Goal: Information Seeking & Learning: Compare options

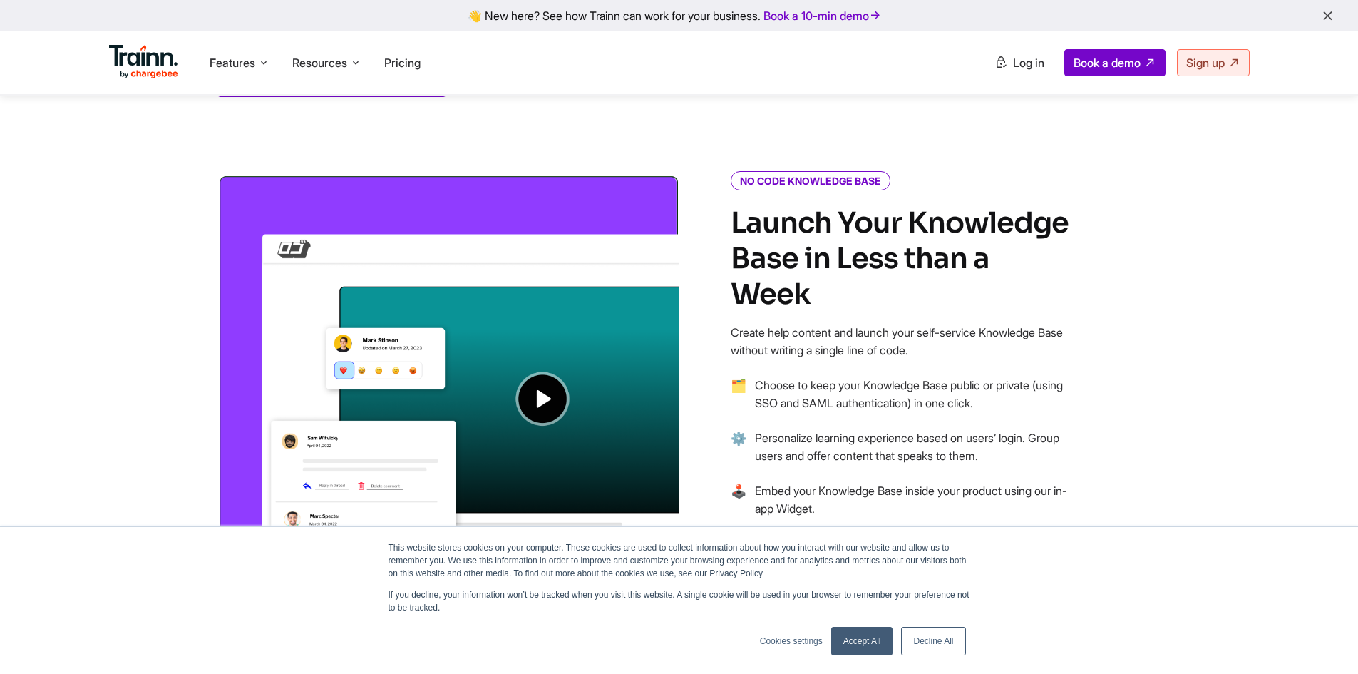
scroll to position [1069, 0]
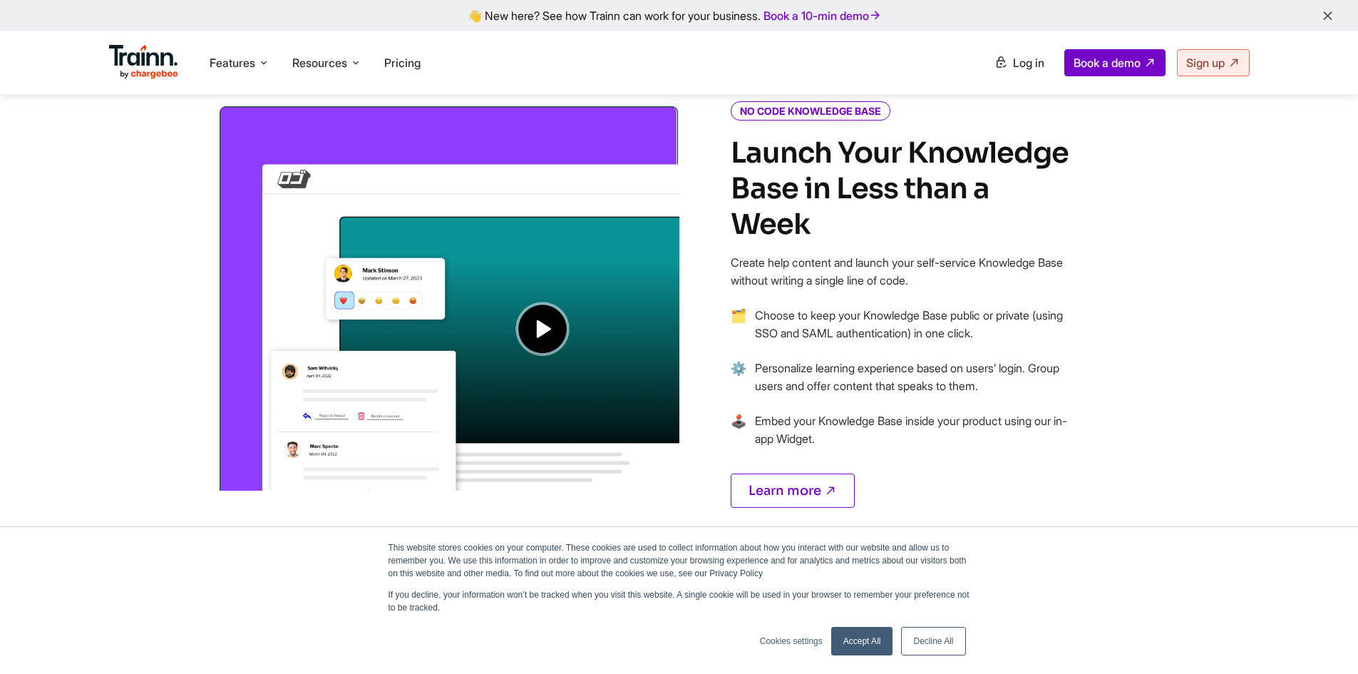
click at [957, 639] on link "Decline All" at bounding box center [933, 641] width 64 height 29
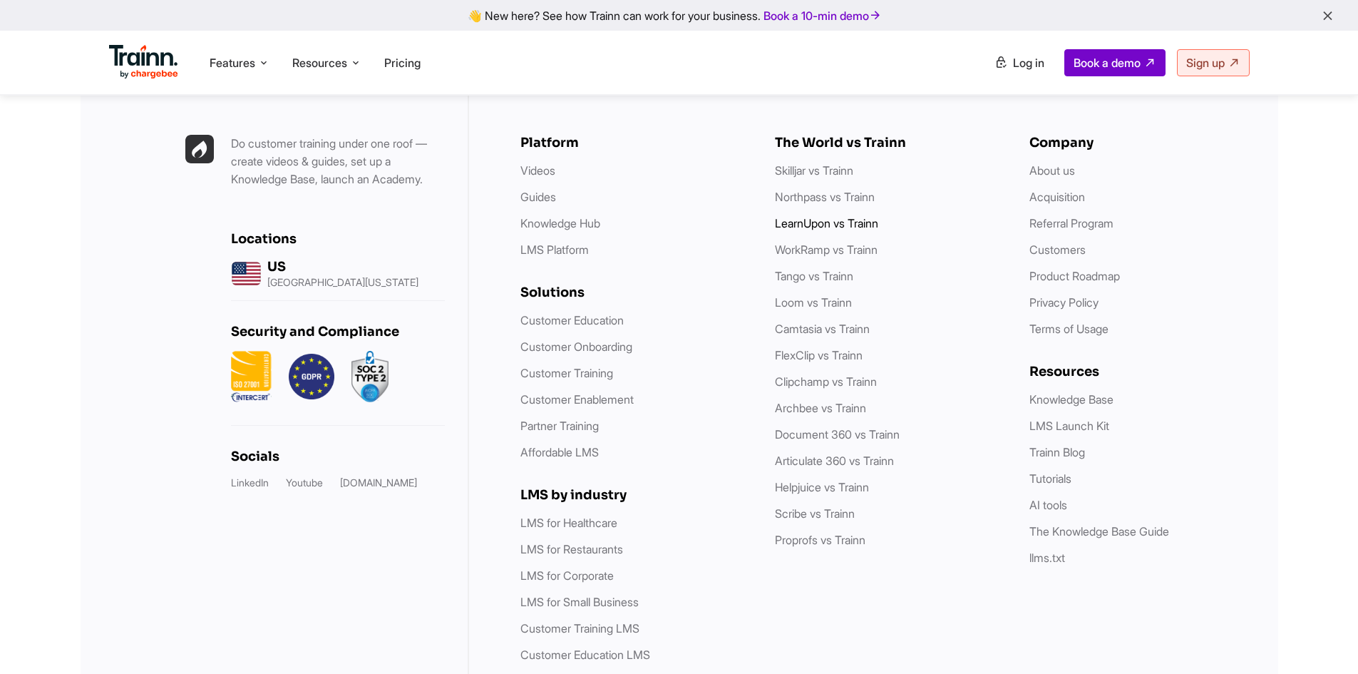
scroll to position [4076, 0]
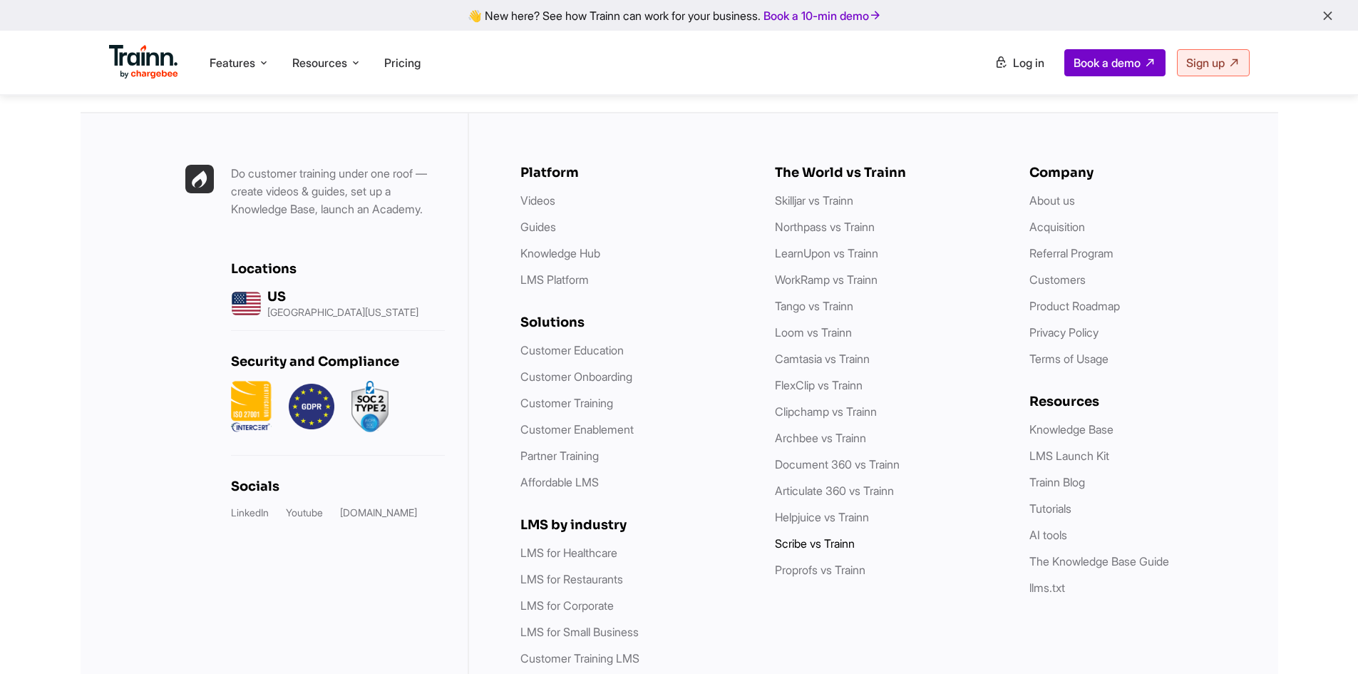
click at [810, 543] on link "Scribe vs Trainn" at bounding box center [815, 543] width 80 height 14
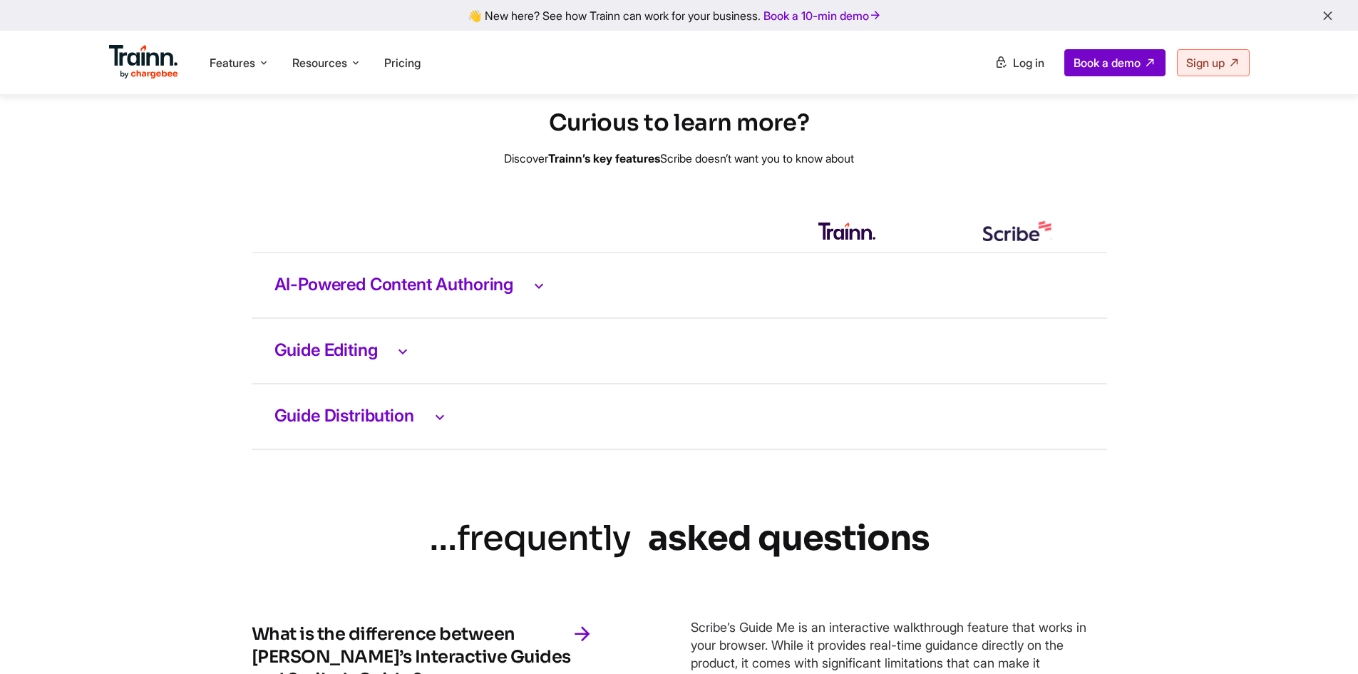
scroll to position [2994, 0]
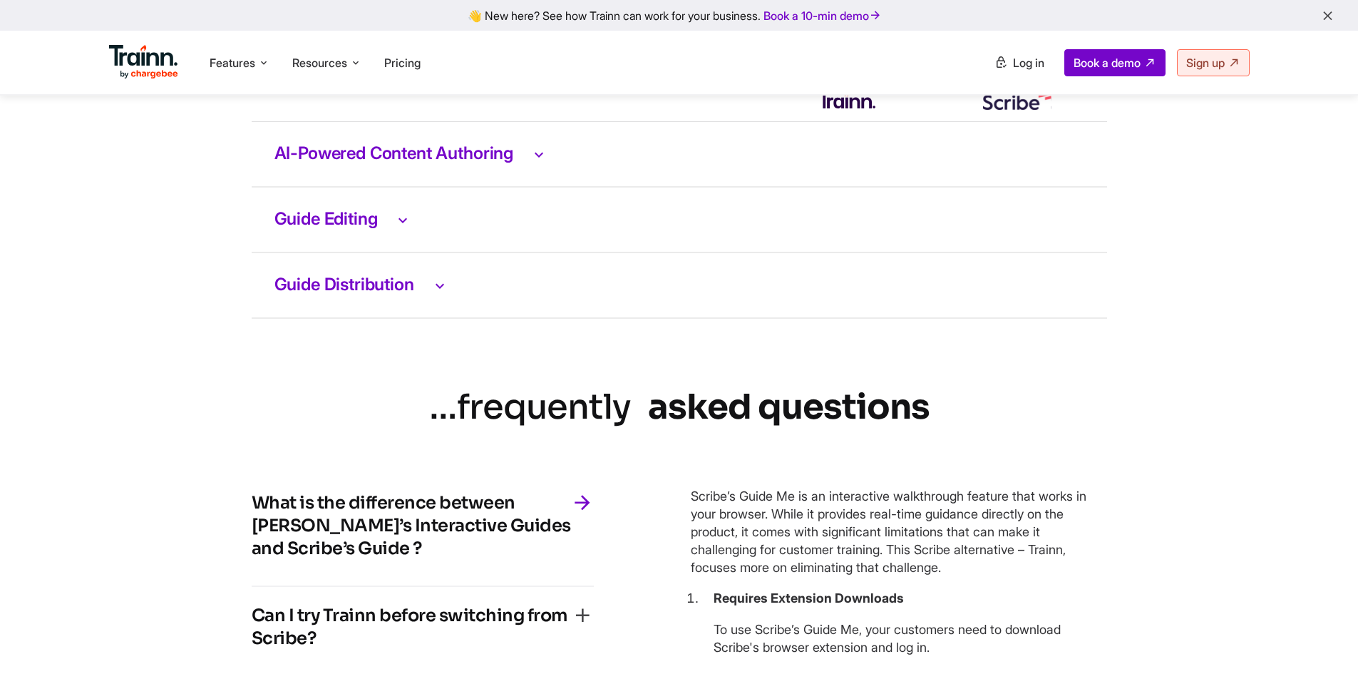
click at [542, 163] on icon at bounding box center [538, 154] width 17 height 19
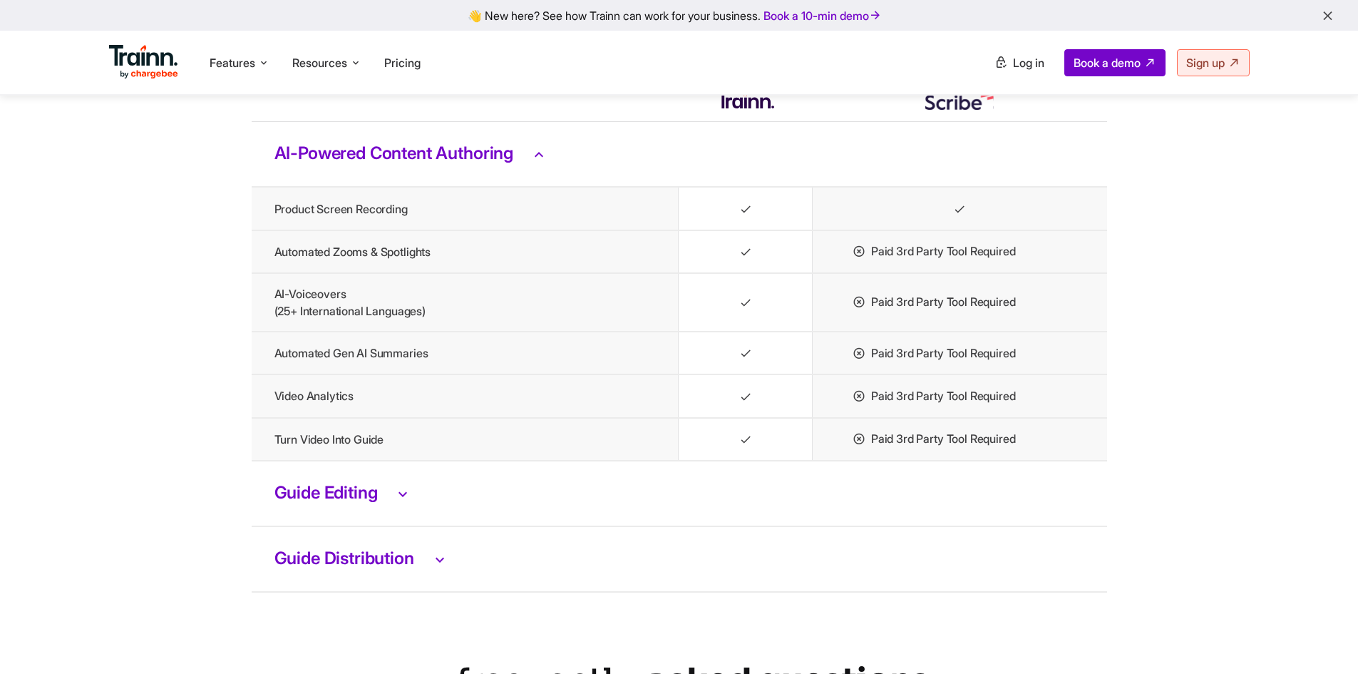
click at [542, 163] on icon at bounding box center [538, 154] width 17 height 19
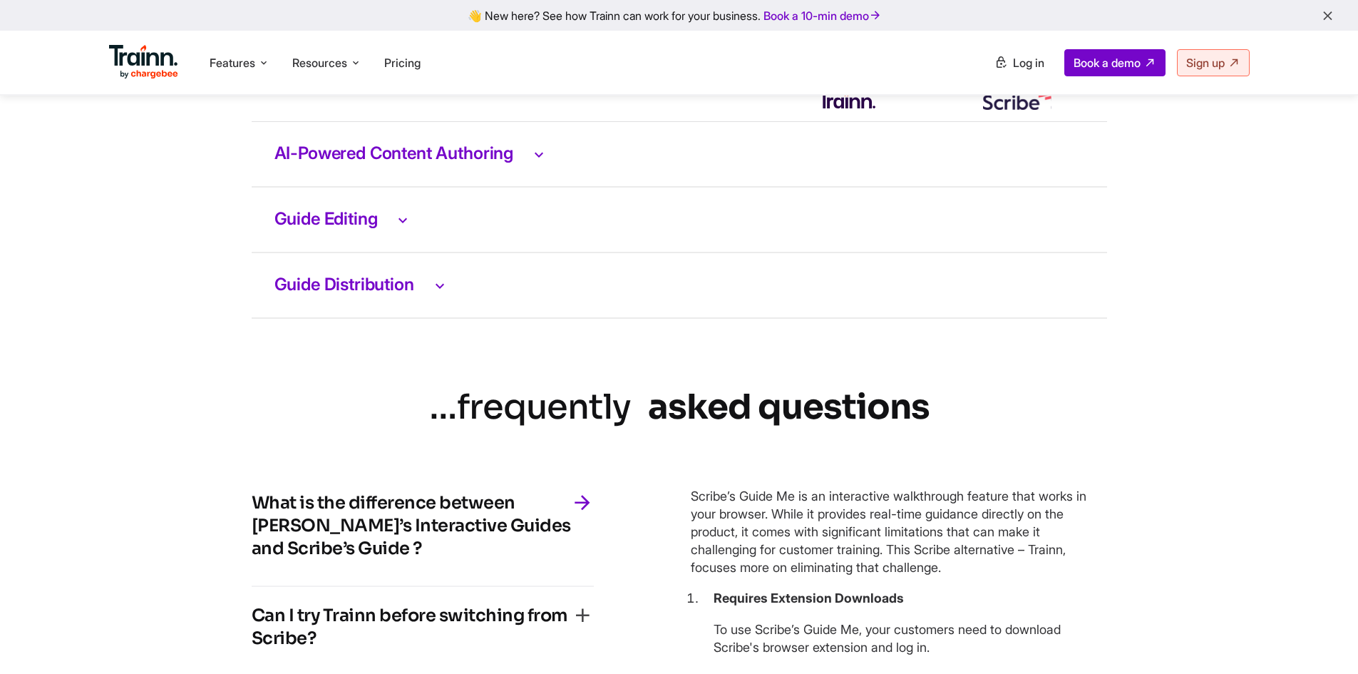
click at [401, 229] on icon at bounding box center [402, 219] width 17 height 19
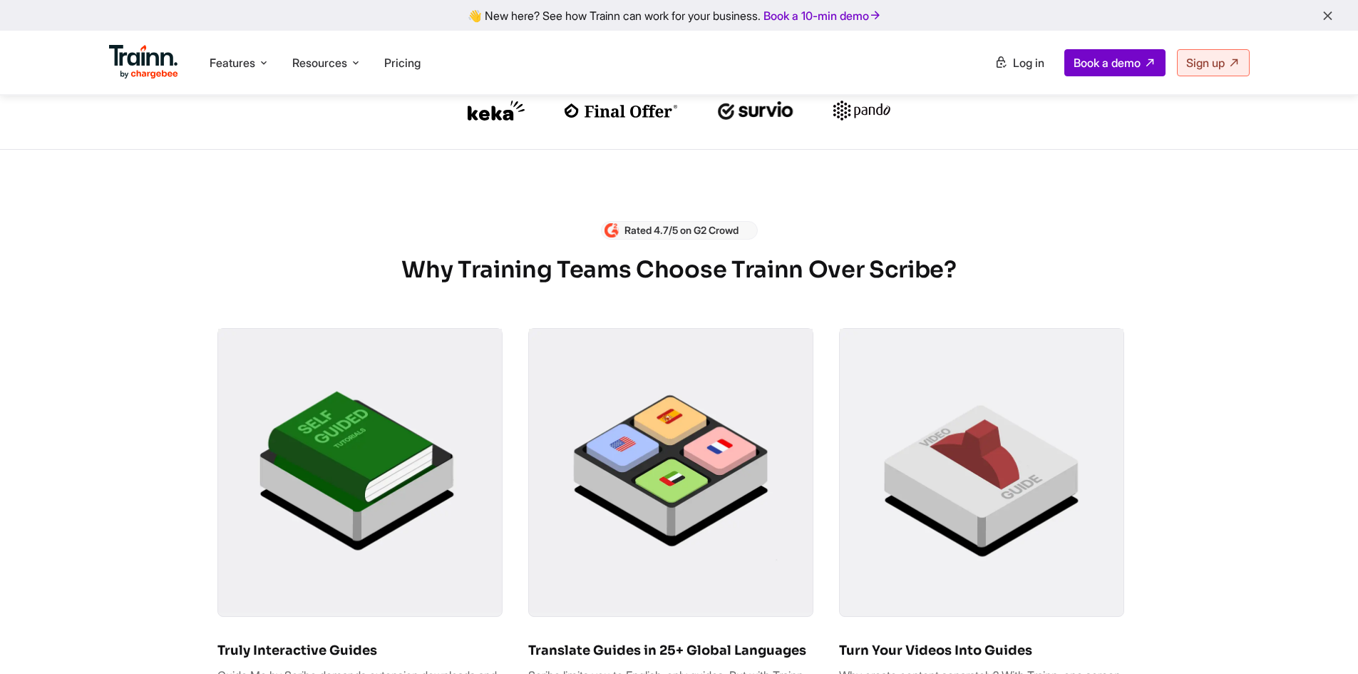
scroll to position [0, 0]
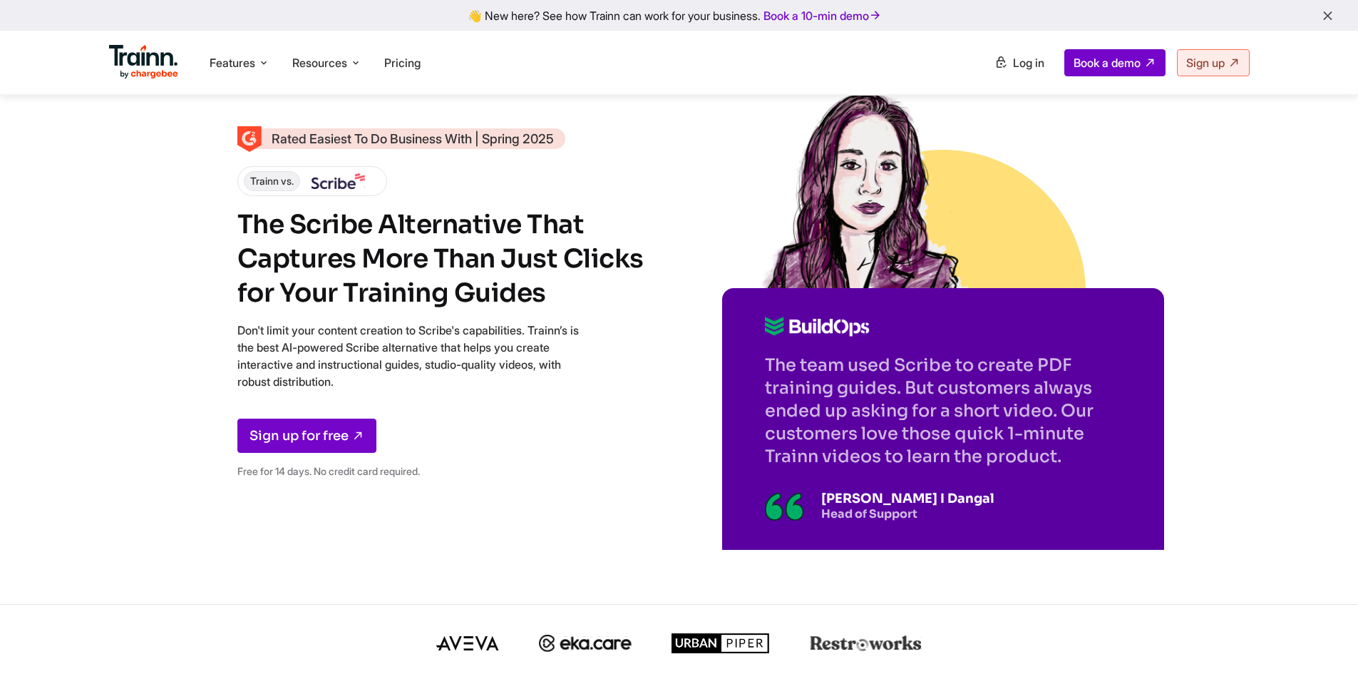
drag, startPoint x: 491, startPoint y: 442, endPoint x: 500, endPoint y: 200, distance: 242.6
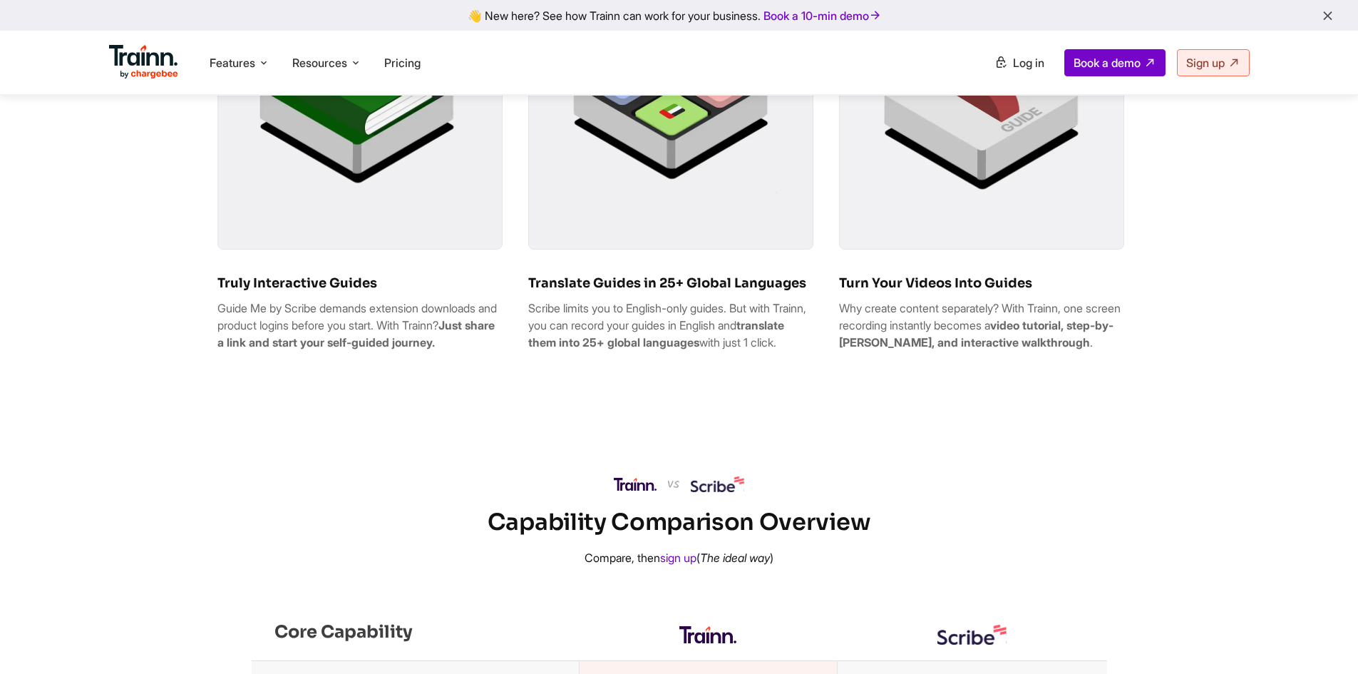
drag, startPoint x: 588, startPoint y: 400, endPoint x: 588, endPoint y: 491, distance: 91.2
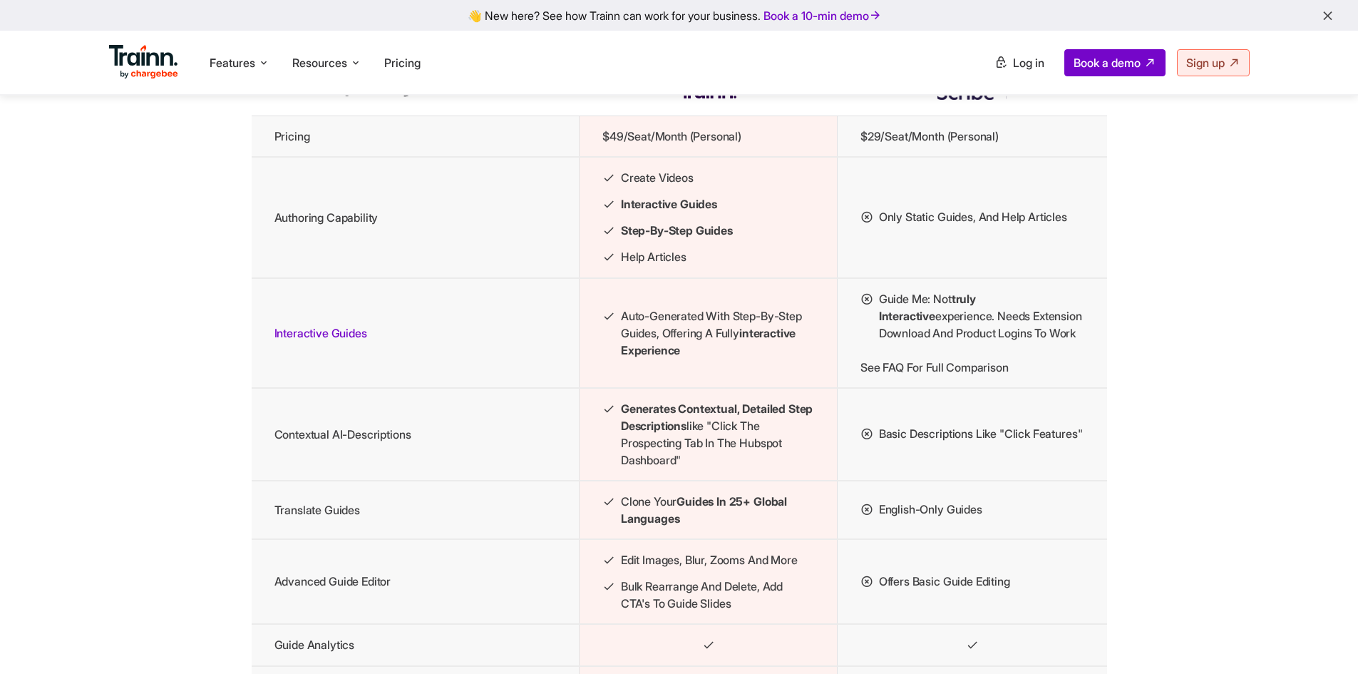
drag, startPoint x: 384, startPoint y: 576, endPoint x: 386, endPoint y: 518, distance: 58.5
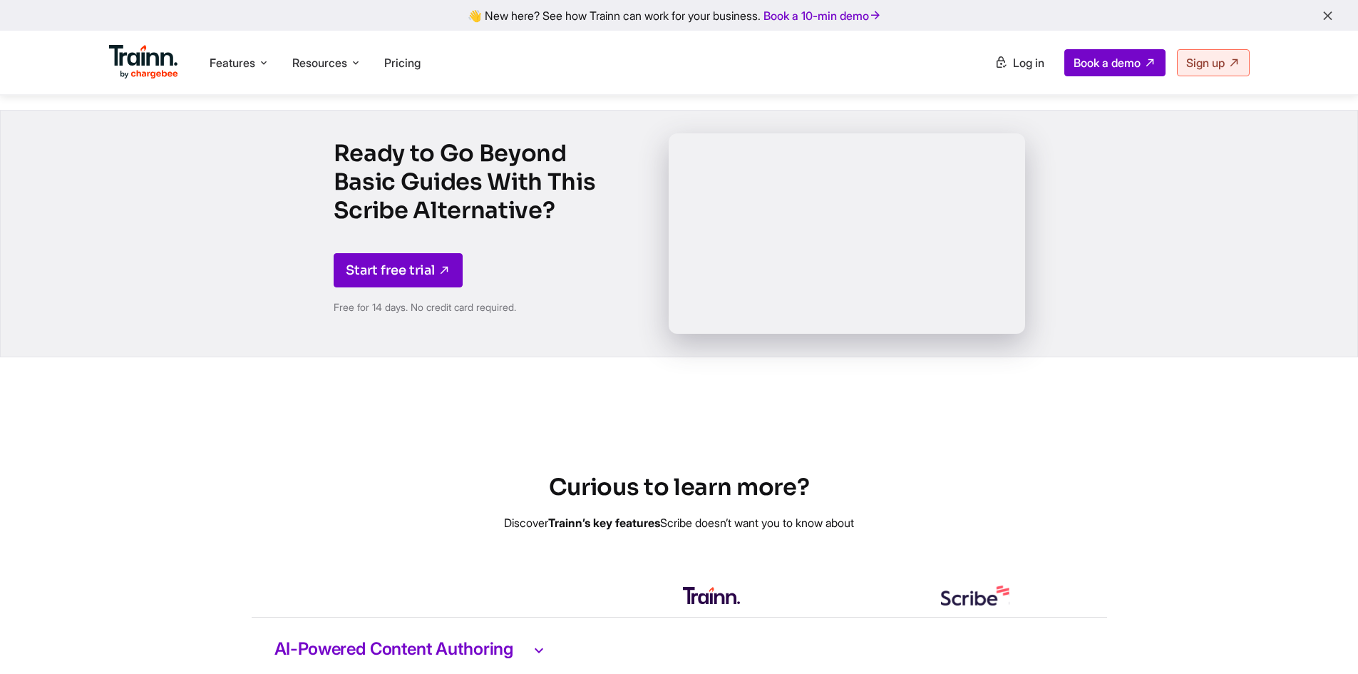
scroll to position [2363, 0]
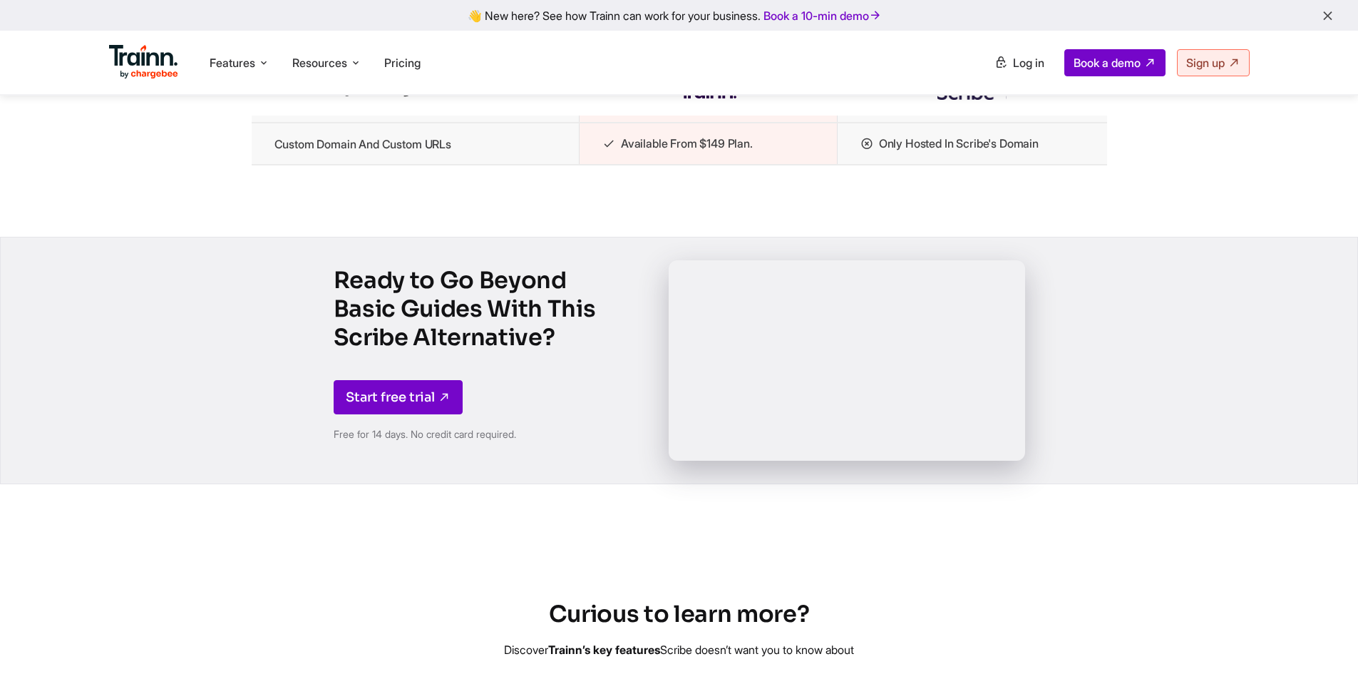
drag, startPoint x: 324, startPoint y: 425, endPoint x: 347, endPoint y: 329, distance: 99.1
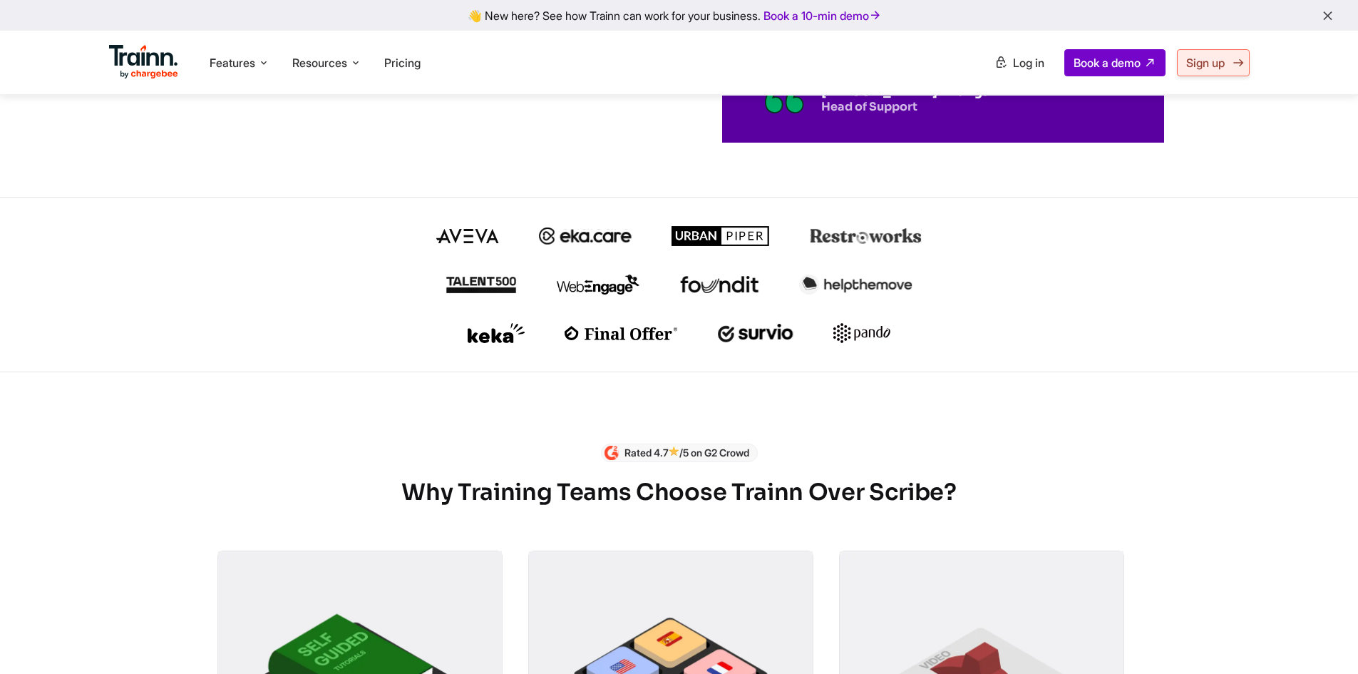
scroll to position [0, 0]
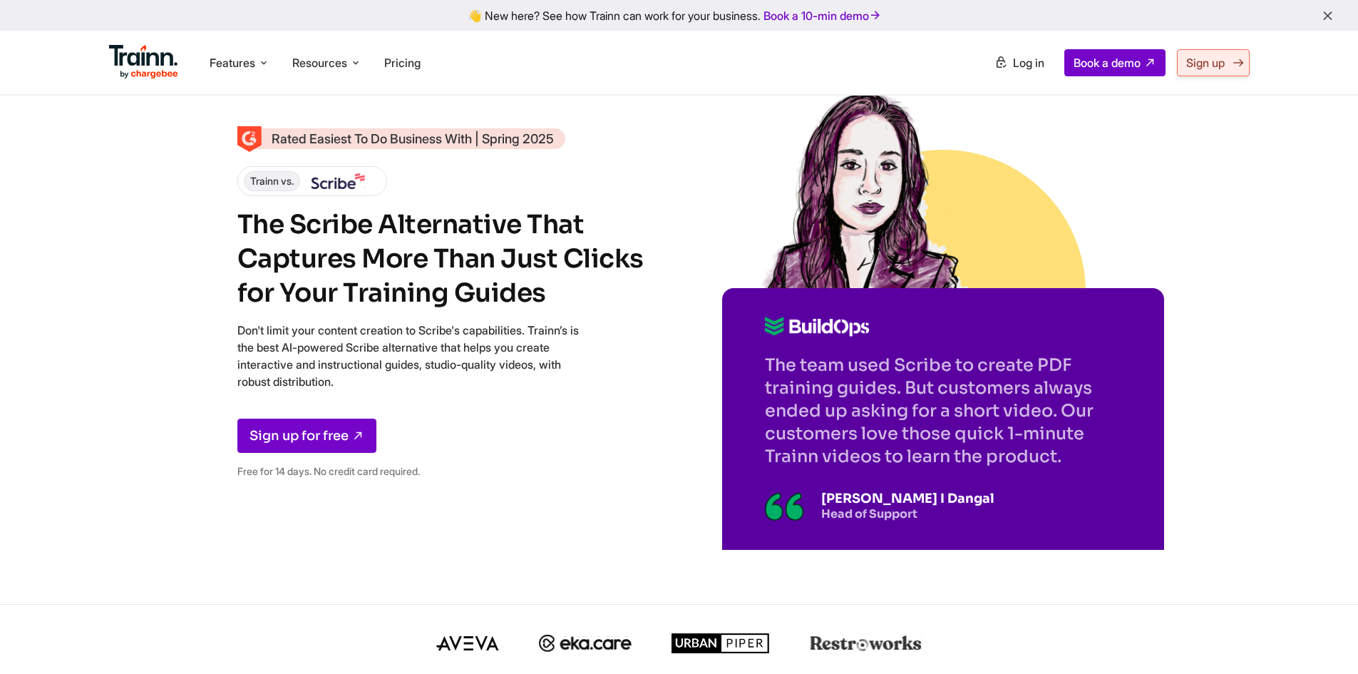
drag, startPoint x: 1220, startPoint y: 346, endPoint x: 1221, endPoint y: 67, distance: 279.4
click at [417, 66] on span "Pricing" at bounding box center [402, 63] width 36 height 14
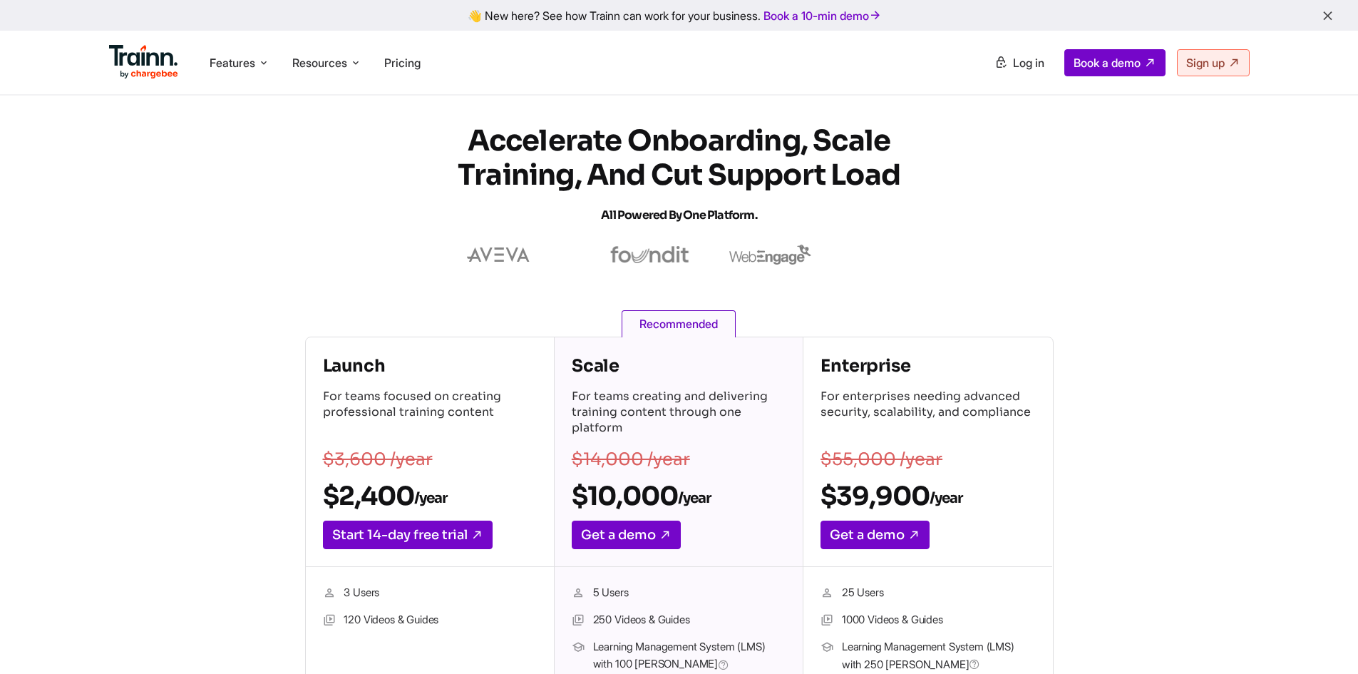
drag, startPoint x: 118, startPoint y: 398, endPoint x: 232, endPoint y: 130, distance: 291.7
click at [413, 64] on span "Pricing" at bounding box center [402, 63] width 36 height 14
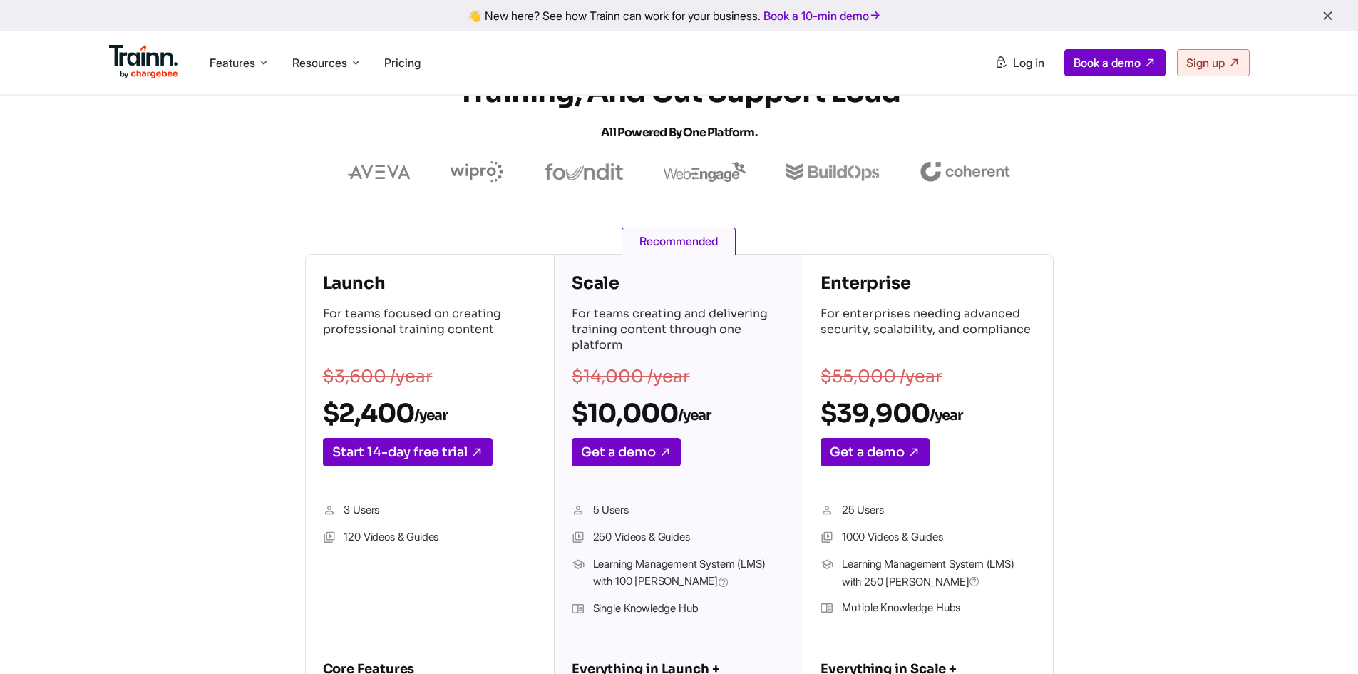
scroll to position [214, 0]
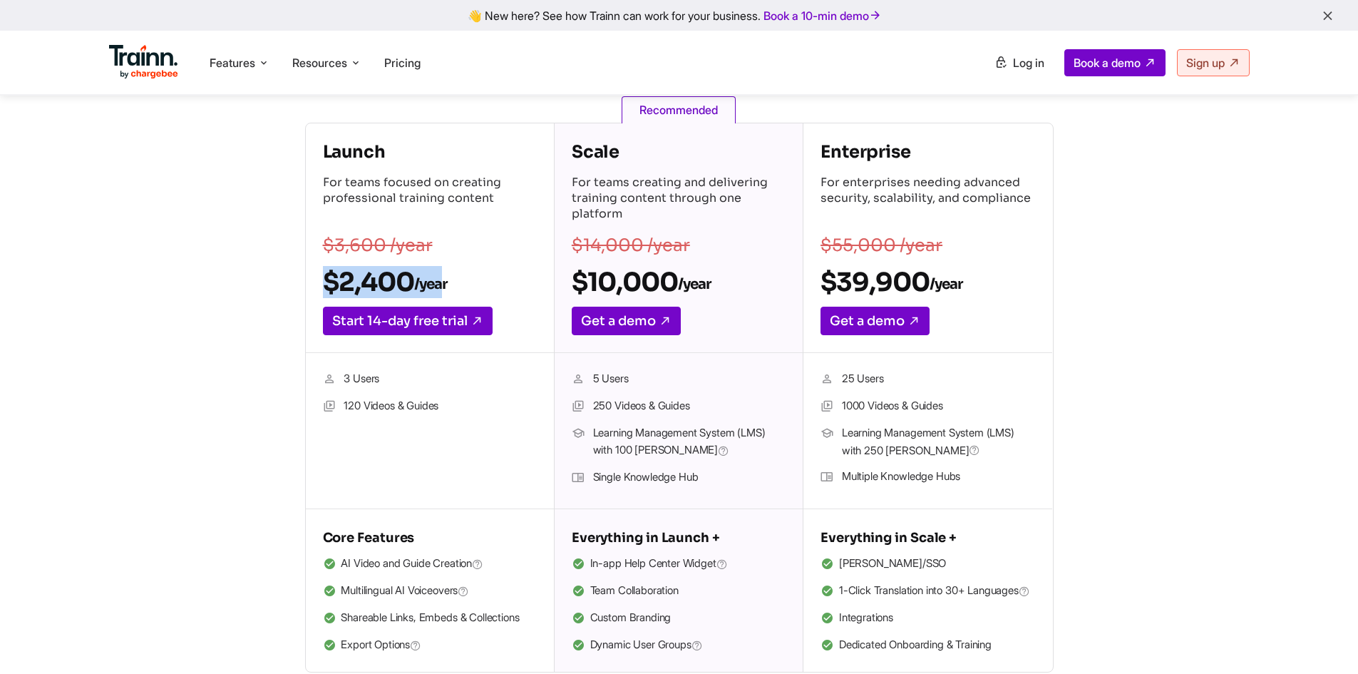
drag, startPoint x: 327, startPoint y: 284, endPoint x: 443, endPoint y: 282, distance: 116.2
click at [443, 282] on h2 "$2,400 /year" at bounding box center [430, 282] width 214 height 32
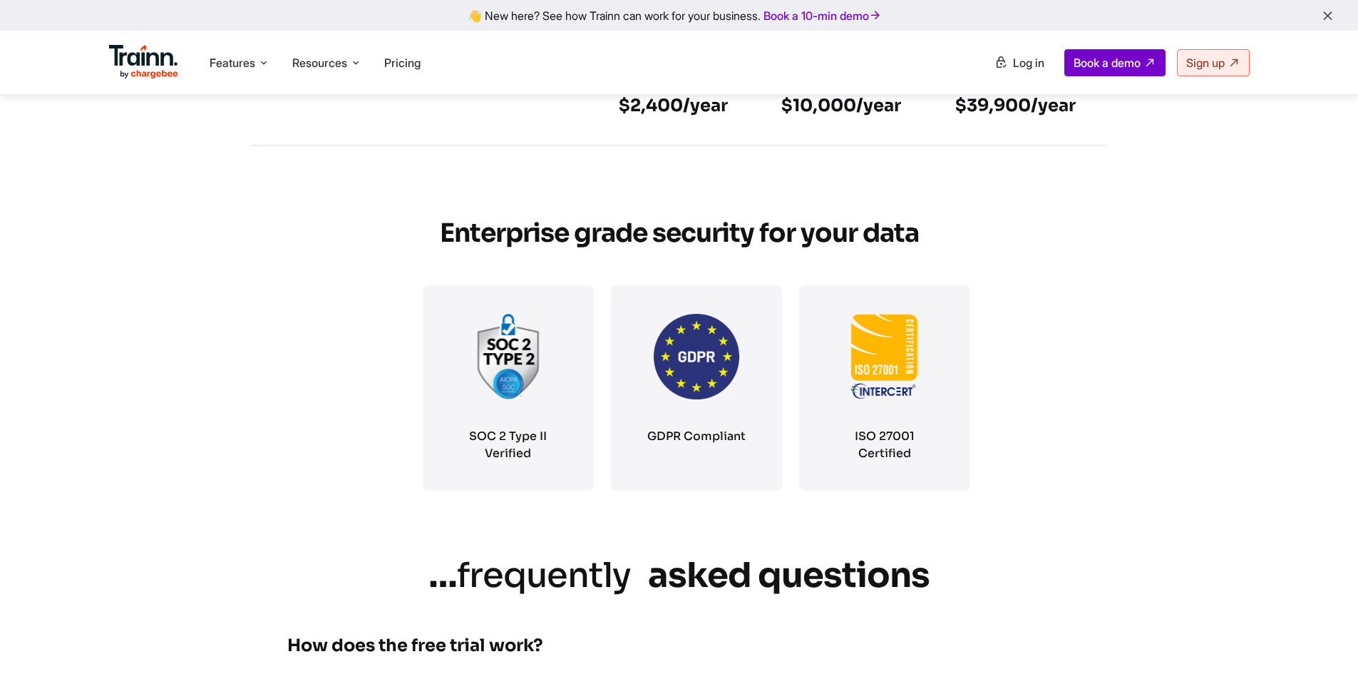
scroll to position [2210, 0]
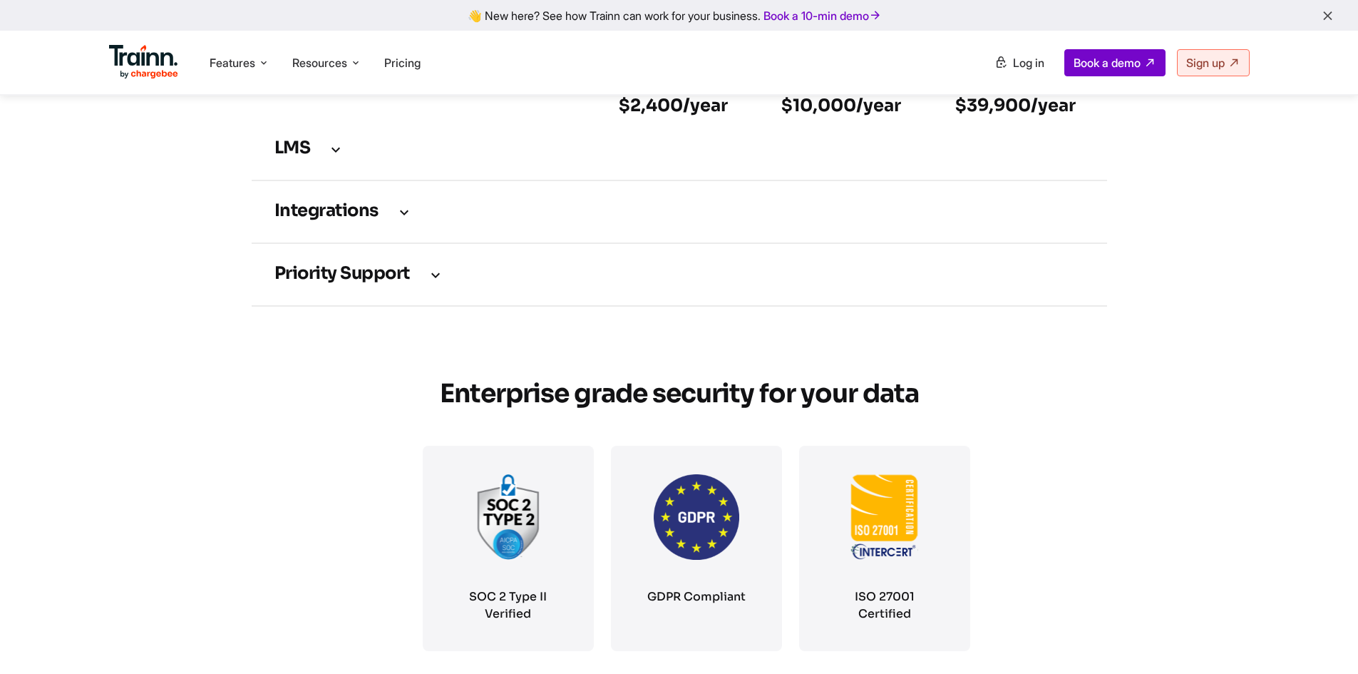
click at [337, 153] on td "LMS" at bounding box center [679, 149] width 855 height 63
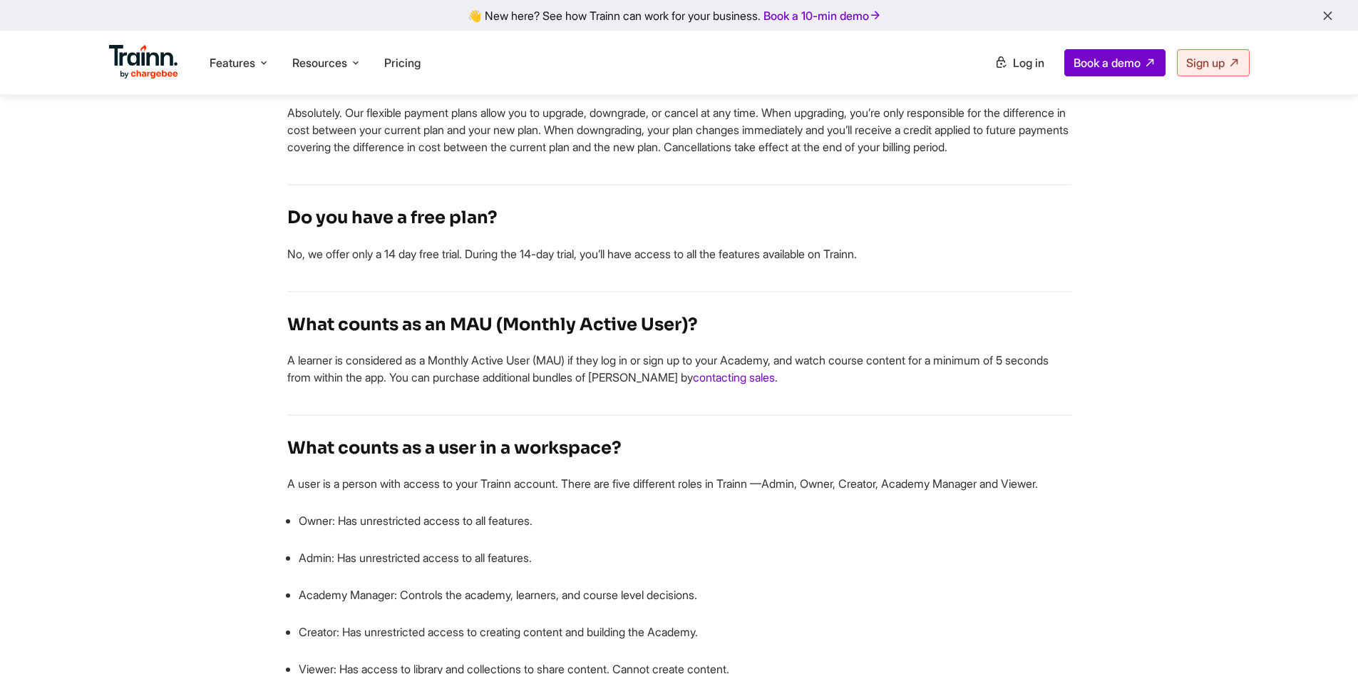
scroll to position [0, 0]
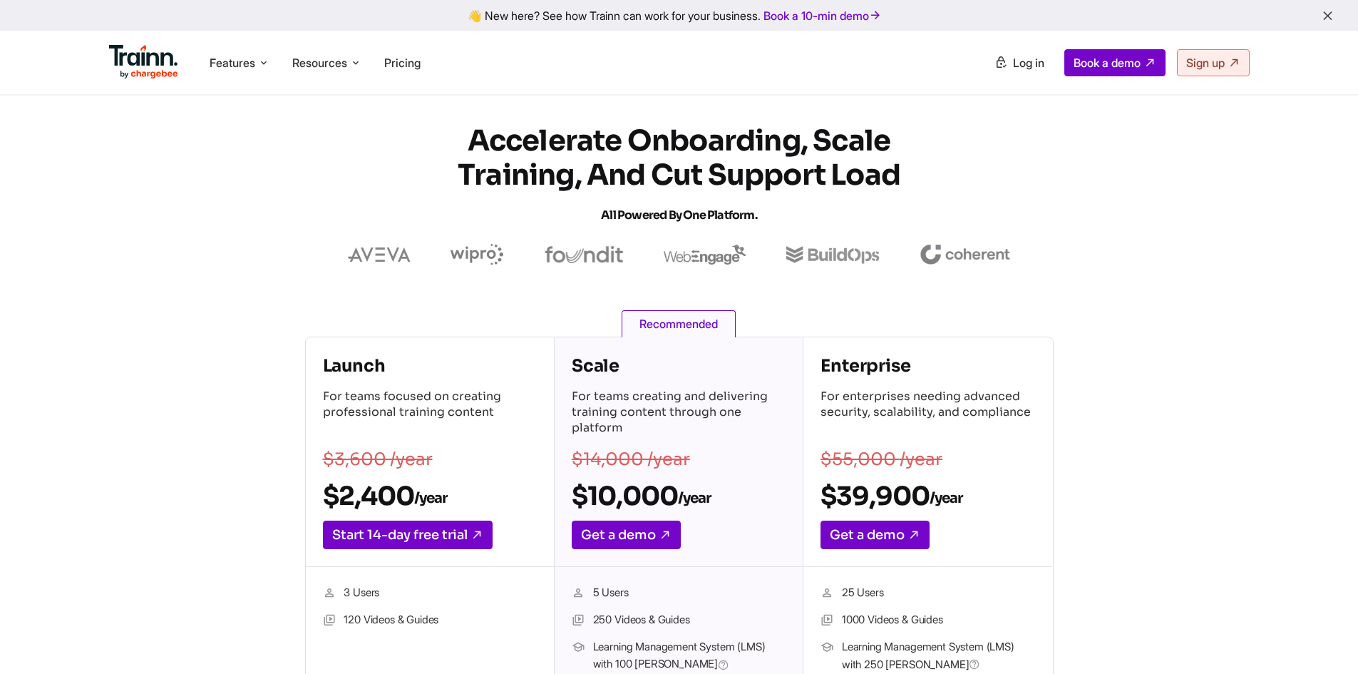
drag, startPoint x: 394, startPoint y: 556, endPoint x: 470, endPoint y: 148, distance: 414.7
